Goal: Task Accomplishment & Management: Manage account settings

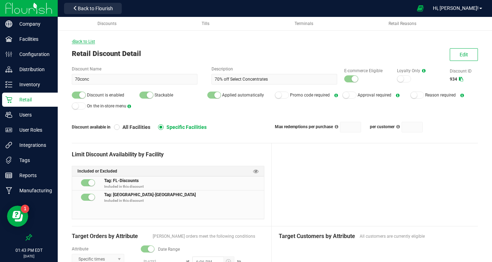
click at [89, 41] on span "Back to List" at bounding box center [83, 41] width 23 height 5
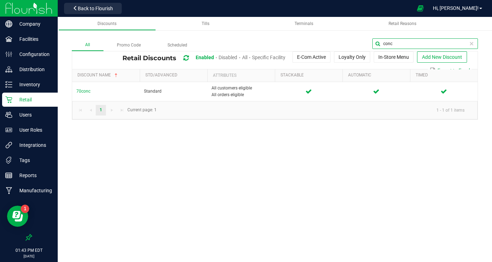
drag, startPoint x: 466, startPoint y: 45, endPoint x: 383, endPoint y: 37, distance: 84.1
click at [383, 37] on div "All Promo Code Scheduled conc Retail Discounts Enabled Disabled All Specific Fa…" at bounding box center [275, 71] width 434 height 109
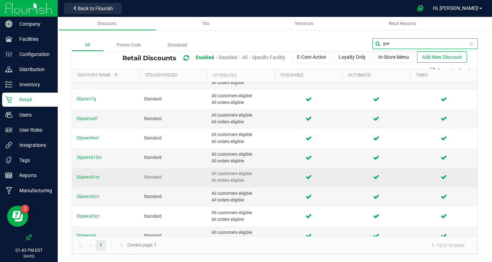
scroll to position [34, 0]
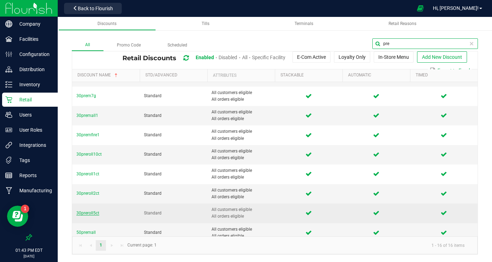
type input "pre"
click at [87, 214] on span "30preroll5ct" at bounding box center [87, 212] width 23 height 5
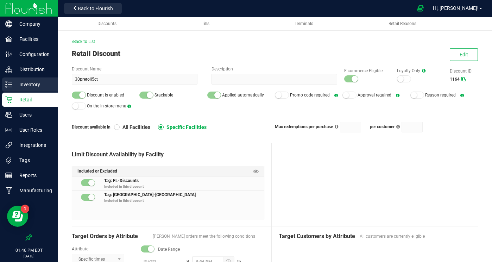
click at [36, 87] on p "Inventory" at bounding box center [33, 84] width 42 height 8
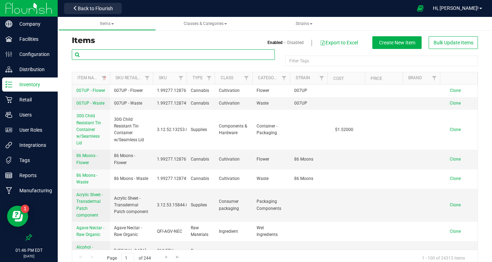
click at [99, 55] on input "text" at bounding box center [173, 54] width 203 height 11
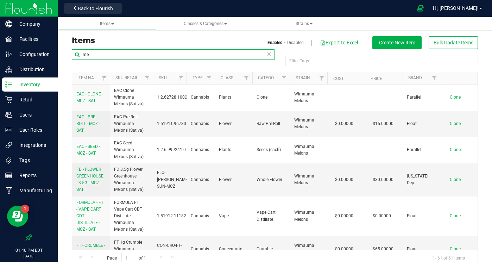
type input "m"
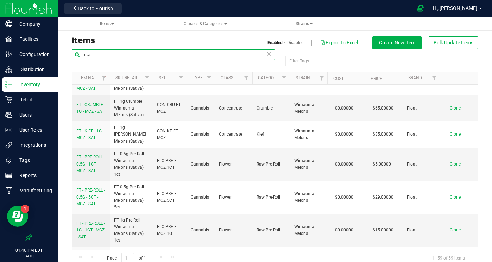
scroll to position [141, 0]
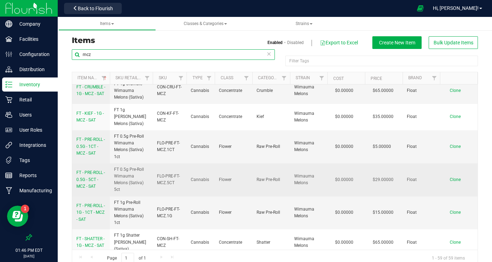
type input "mcz"
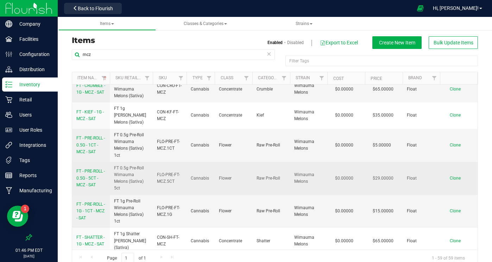
click at [90, 168] on span "FT - PRE-ROLL - 0.5G - 5CT - MCZ - SAT" at bounding box center [90, 177] width 28 height 18
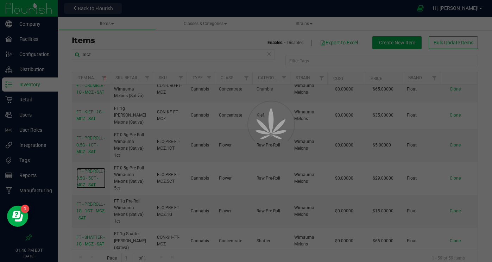
scroll to position [160, 0]
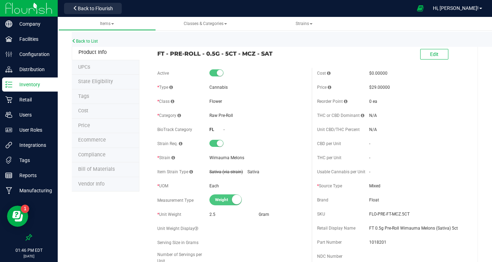
scroll to position [1, 0]
click at [85, 98] on li "Tags" at bounding box center [106, 95] width 68 height 15
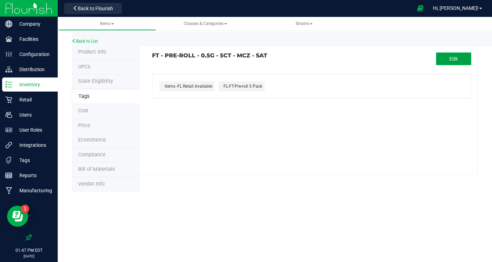
click at [447, 57] on button "Edit" at bounding box center [453, 58] width 35 height 13
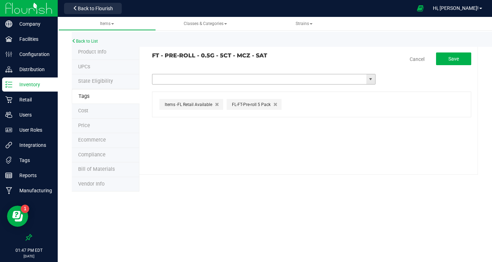
click at [269, 75] on input "text" at bounding box center [259, 79] width 214 height 10
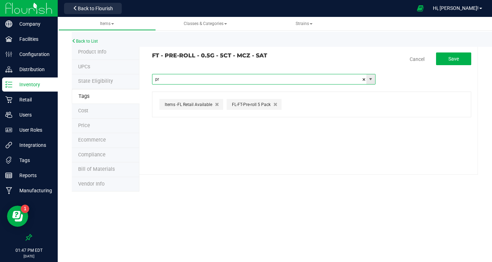
type input "pre"
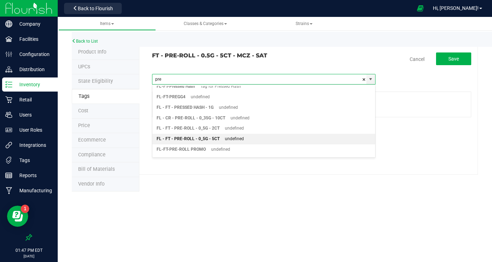
scroll to position [26, 0]
click at [237, 136] on div "undefined" at bounding box center [231, 138] width 24 height 9
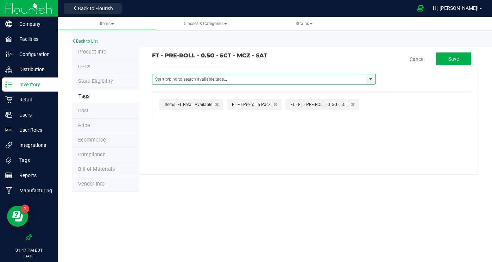
click at [276, 103] on button "button" at bounding box center [275, 104] width 7 height 7
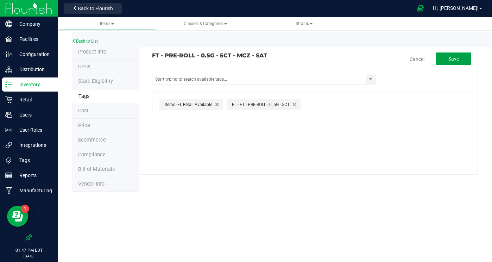
click at [453, 60] on span "Save" at bounding box center [453, 59] width 11 height 6
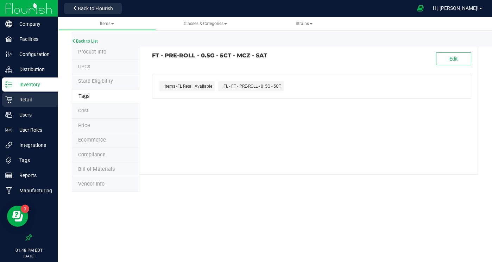
click at [24, 101] on p "Retail" at bounding box center [33, 99] width 42 height 8
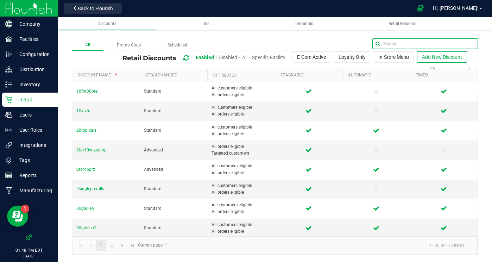
click at [453, 42] on input "text" at bounding box center [425, 43] width 106 height 11
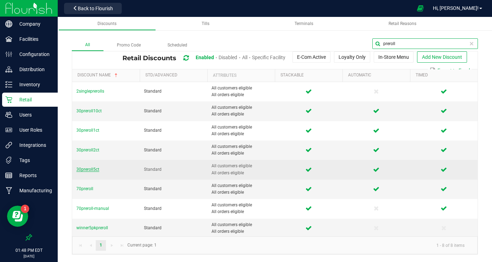
type input "preroll"
click at [93, 167] on span "30preroll5ct" at bounding box center [87, 169] width 23 height 5
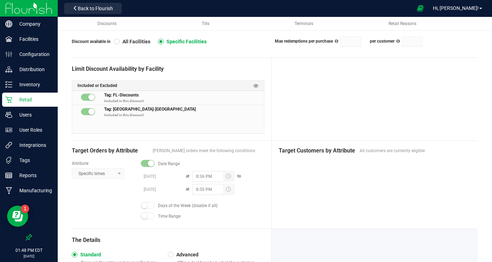
scroll to position [207, 0]
